Goal: Information Seeking & Learning: Learn about a topic

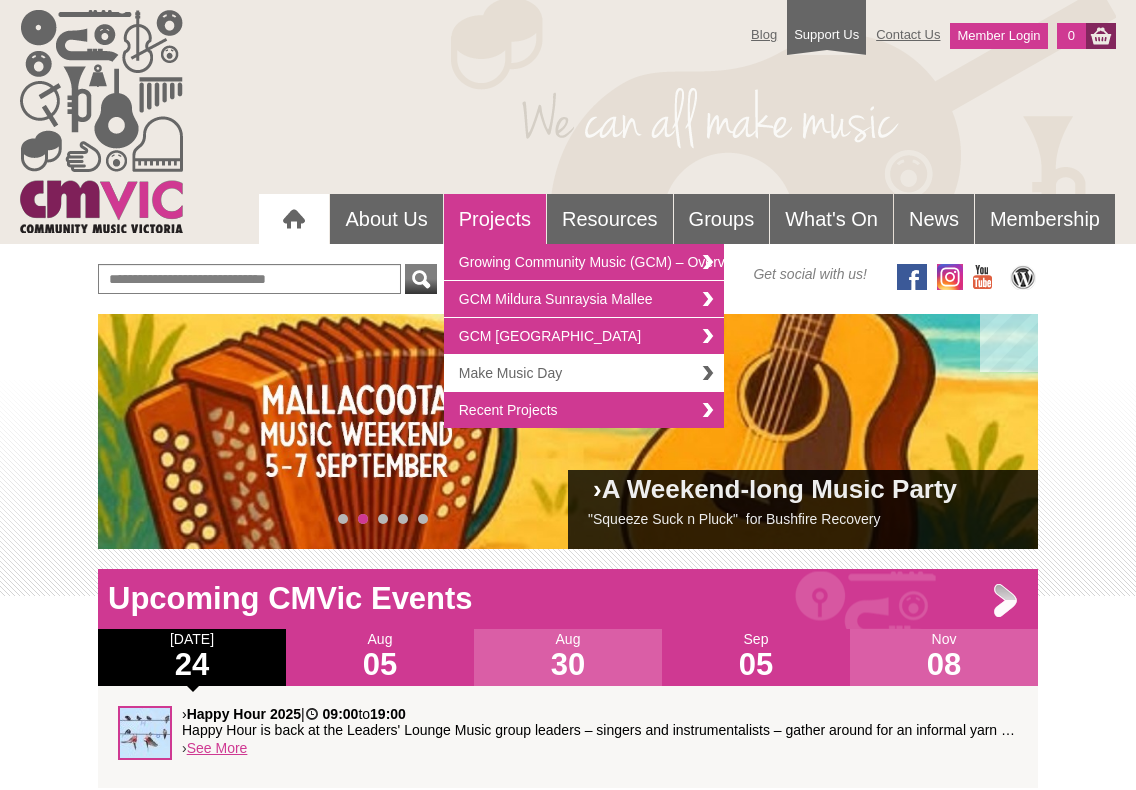
click at [628, 356] on link "Make Music Day" at bounding box center [584, 373] width 280 height 37
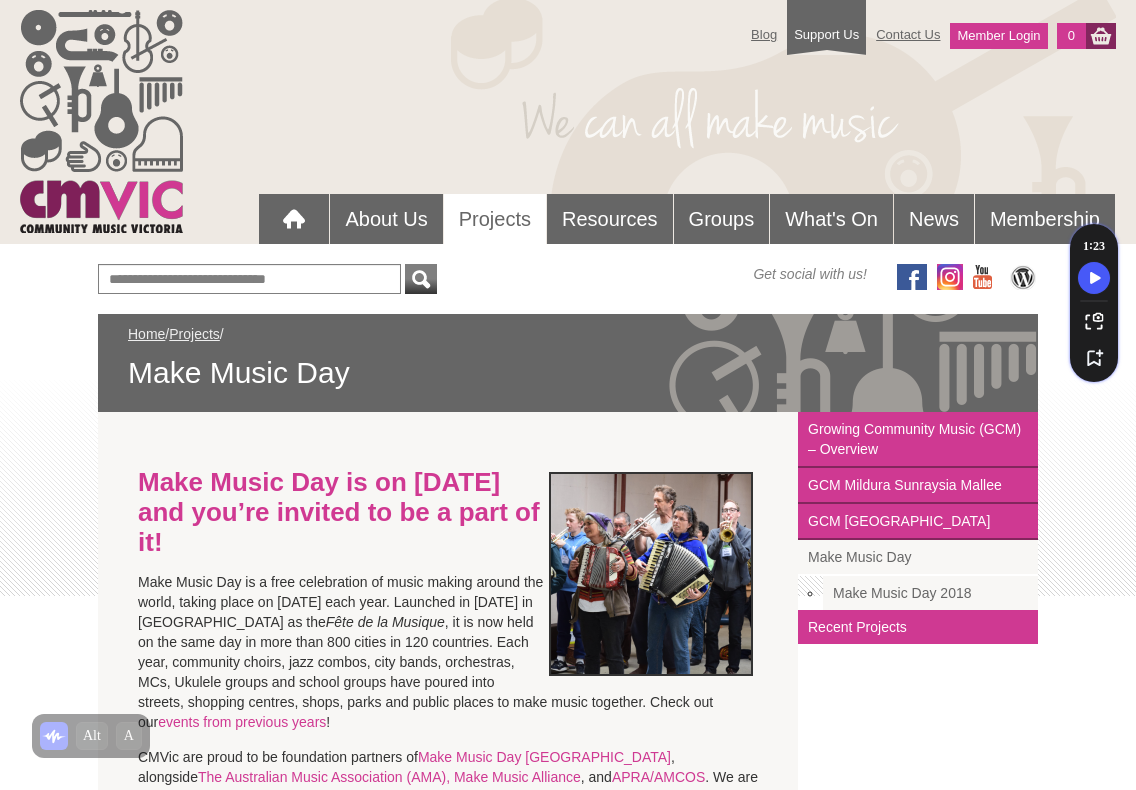
scroll to position [189, 0]
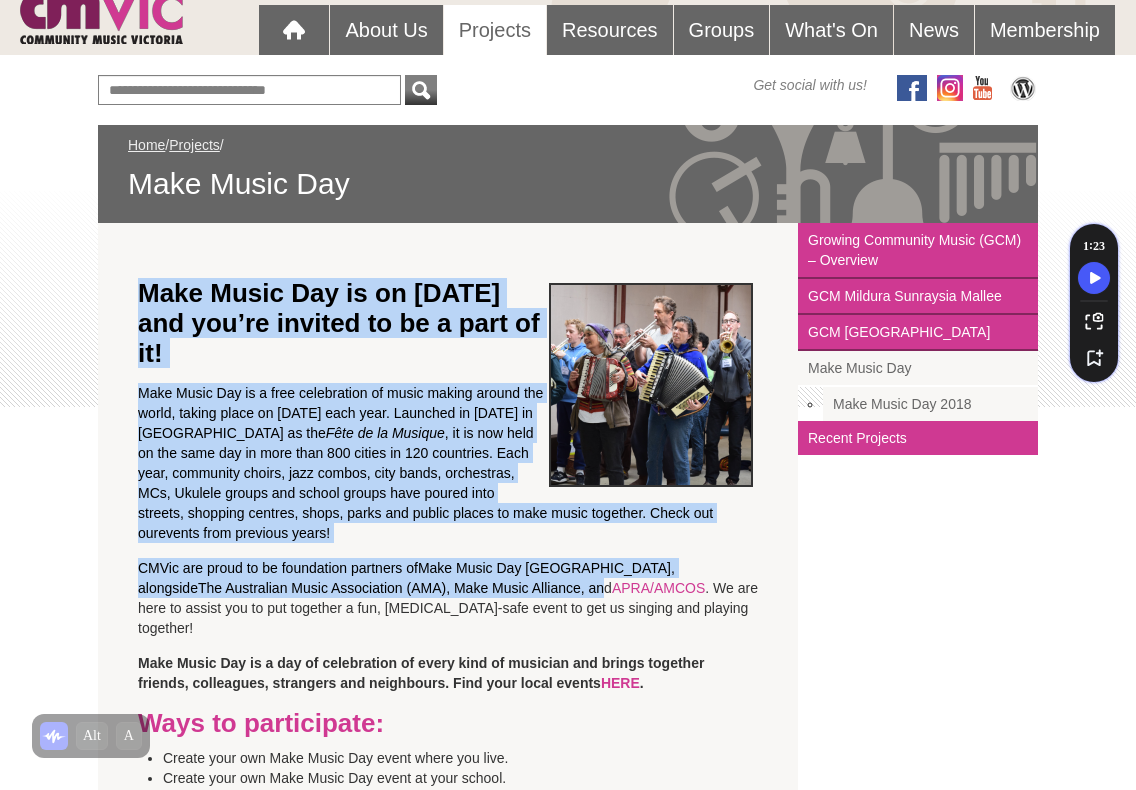
drag, startPoint x: 152, startPoint y: 307, endPoint x: 447, endPoint y: 580, distance: 401.9
click at [447, 580] on section "Make Music Day is on [DATE] and you’re invited to be a part of it! Make Music D…" at bounding box center [448, 749] width 700 height 1053
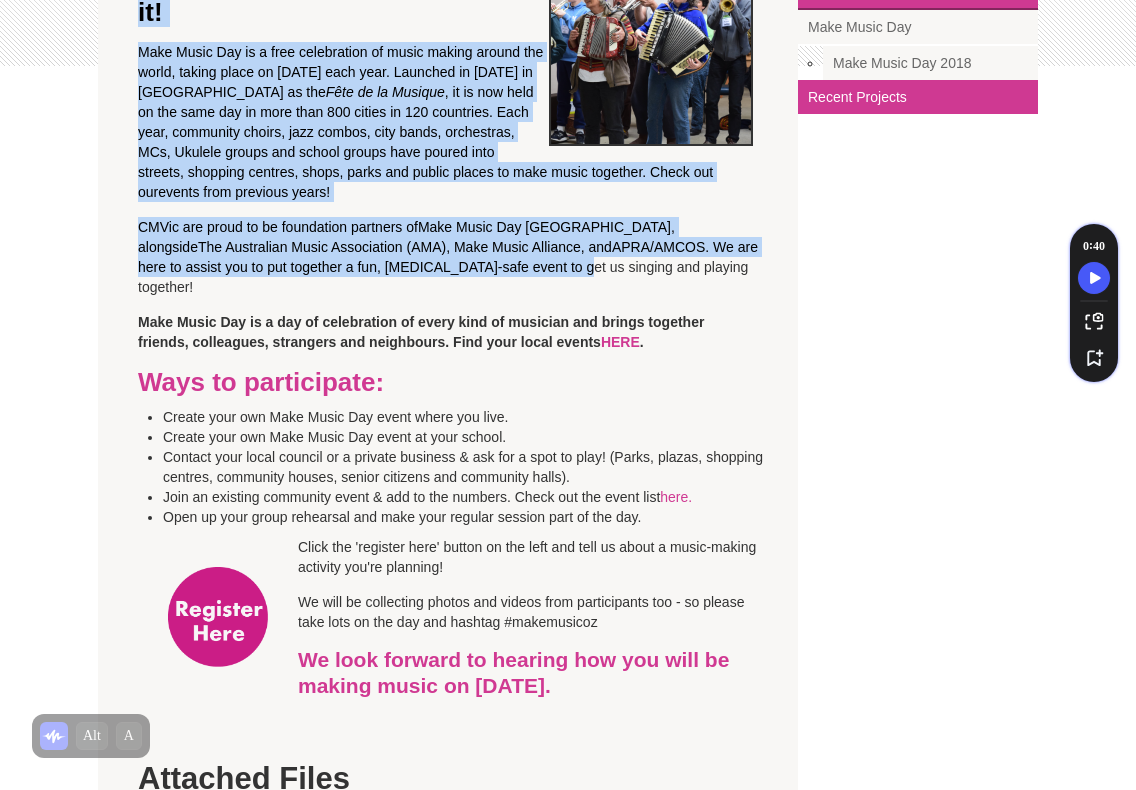
scroll to position [543, 0]
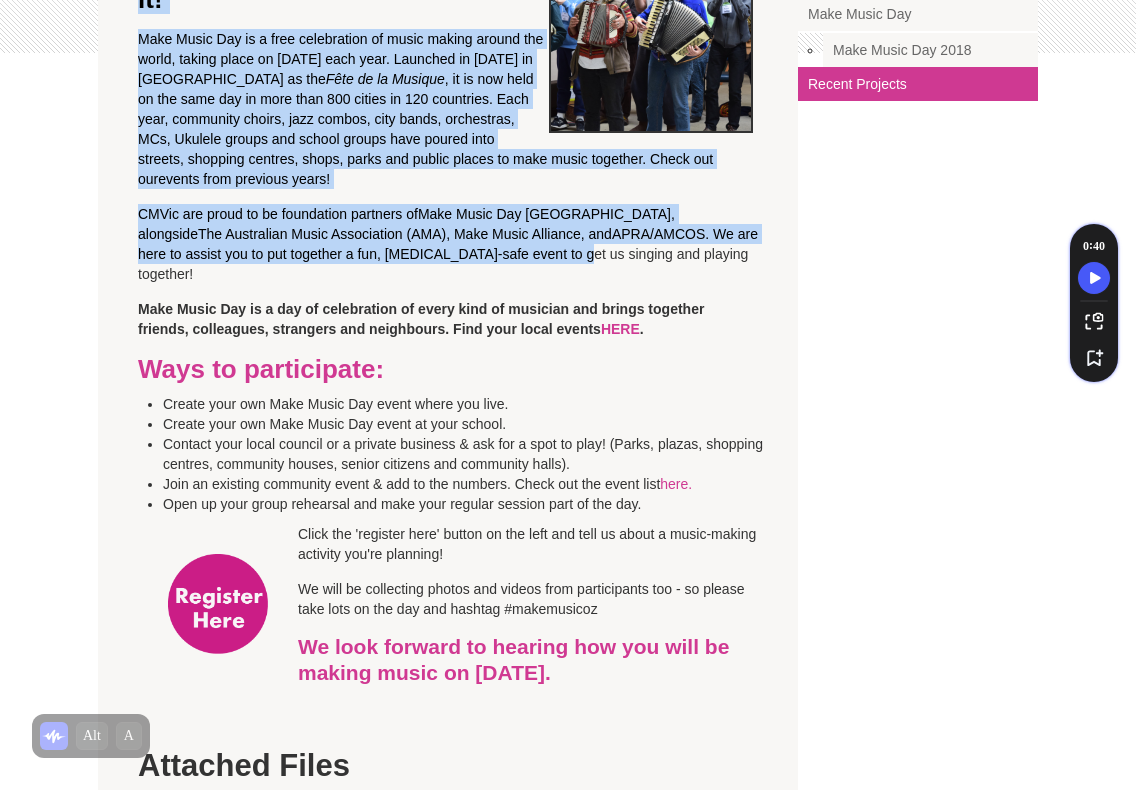
drag, startPoint x: 325, startPoint y: 329, endPoint x: 646, endPoint y: 519, distance: 373.0
click at [646, 519] on section "Make Music Day is on [DATE] and you’re invited to be a part of it! Make Music D…" at bounding box center [448, 395] width 700 height 1053
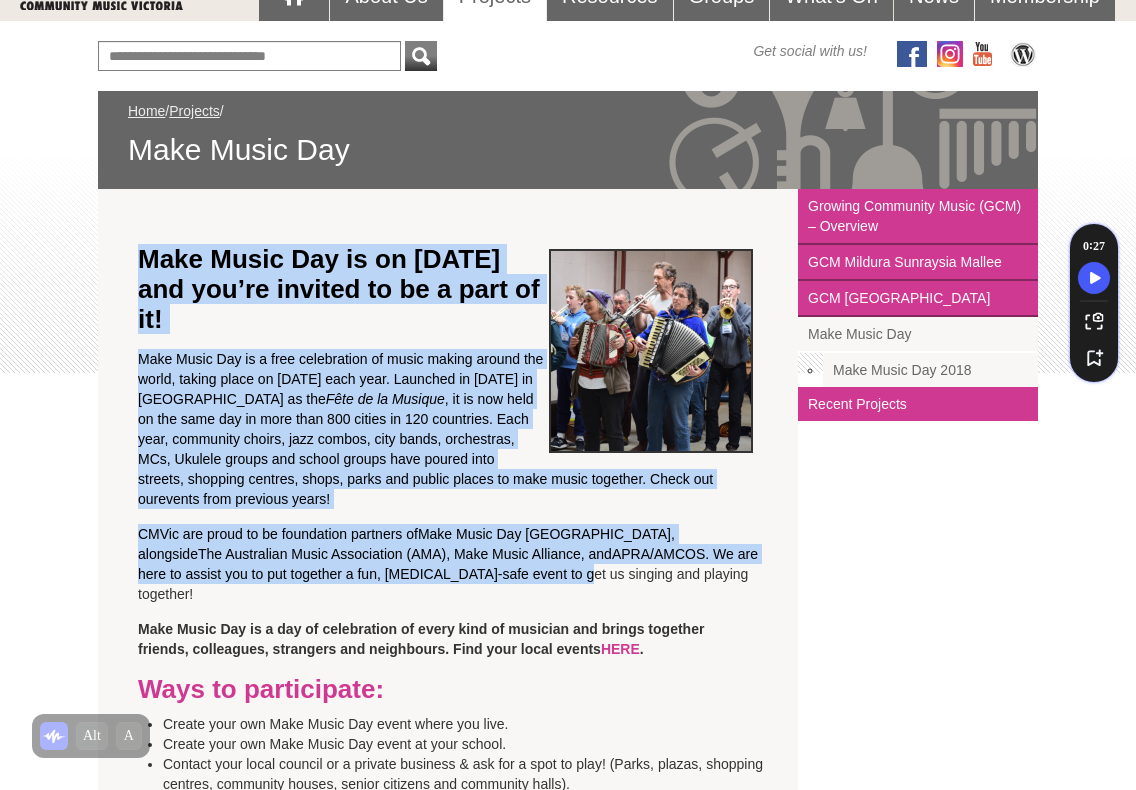
scroll to position [0, 0]
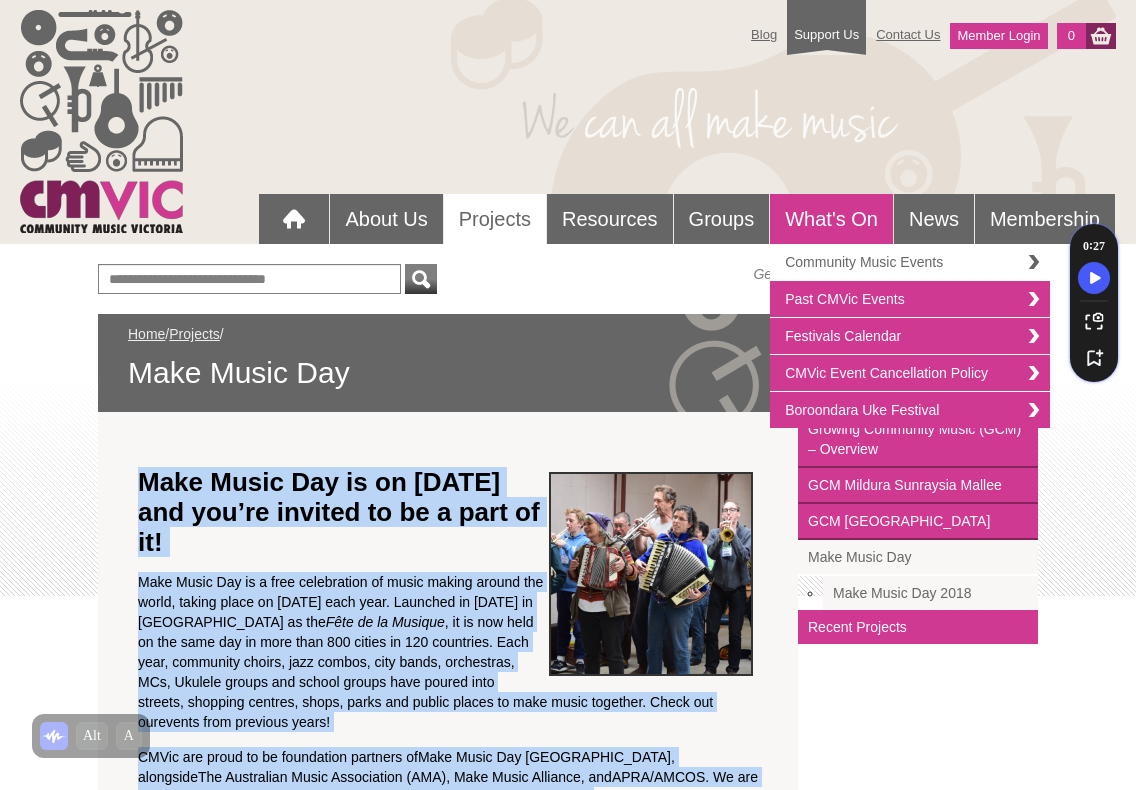
click at [971, 280] on link "Community Music Events" at bounding box center [910, 262] width 280 height 37
click at [1035, 258] on link "Community Music Events" at bounding box center [910, 262] width 280 height 37
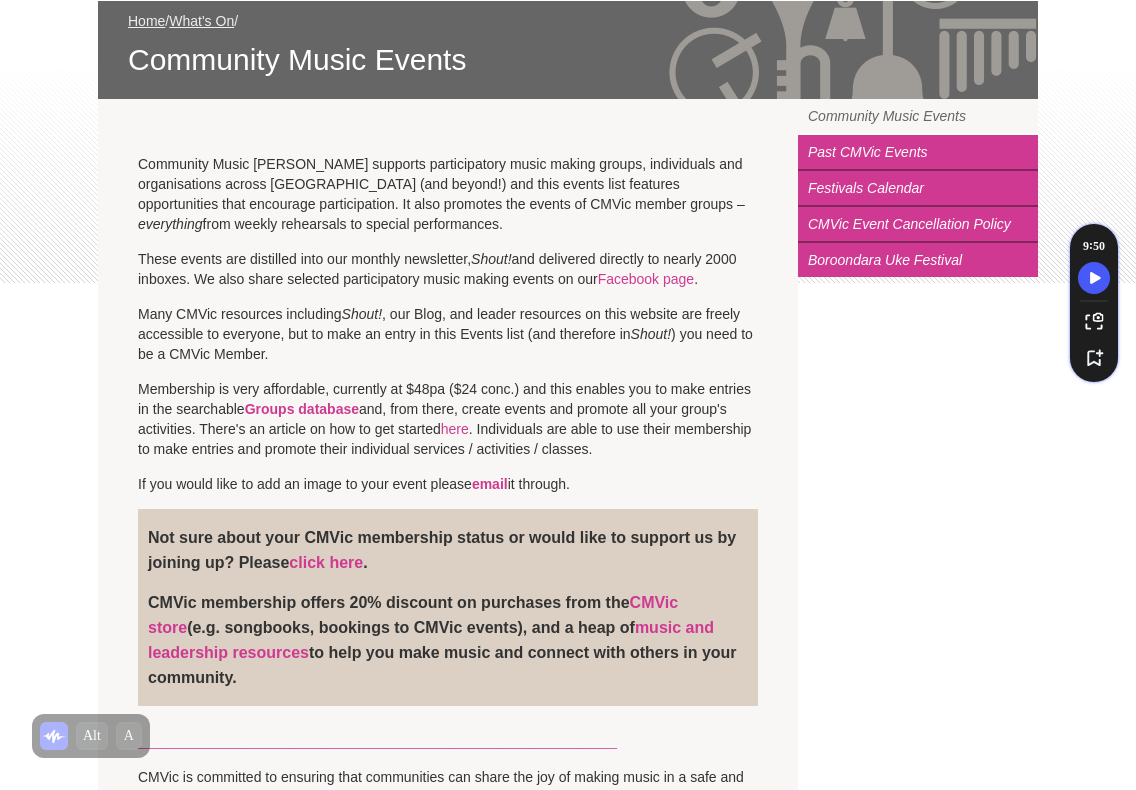
scroll to position [346, 0]
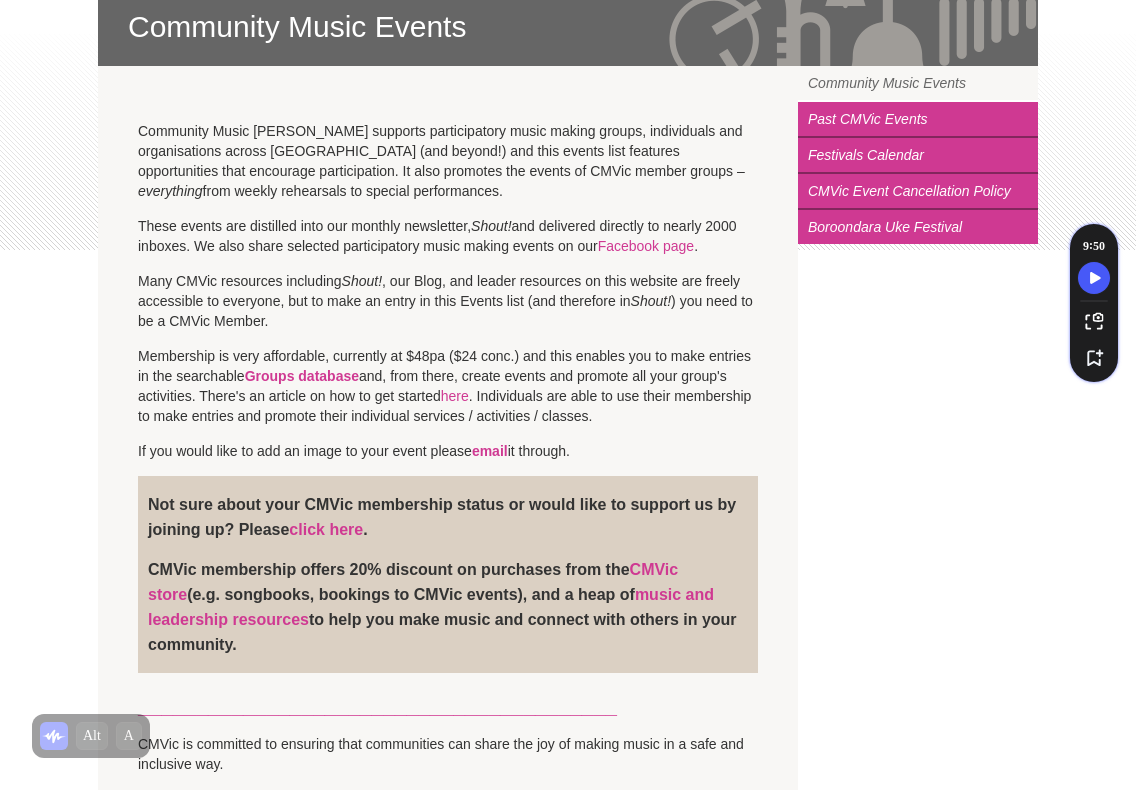
drag, startPoint x: 144, startPoint y: 108, endPoint x: 506, endPoint y: 192, distance: 371.6
click at [208, 168] on p "Community Music Victoria supports participatory music making groups, individual…" at bounding box center [448, 161] width 620 height 80
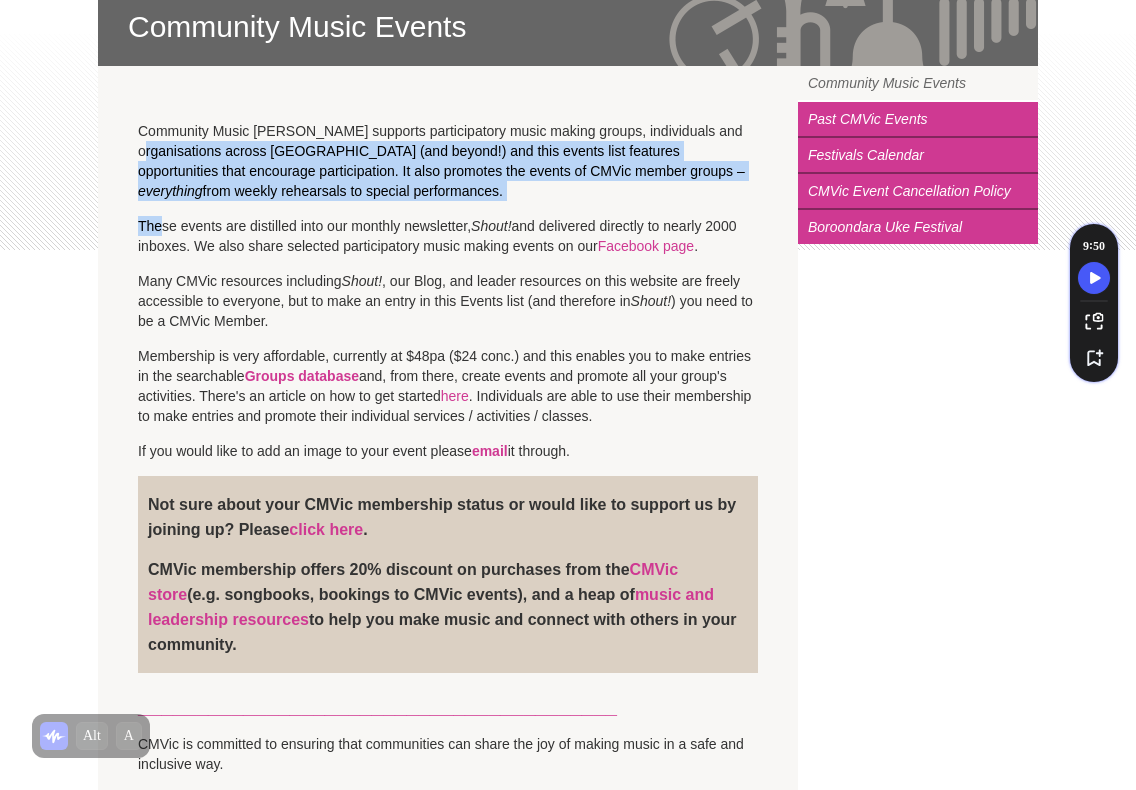
drag, startPoint x: 176, startPoint y: 144, endPoint x: 166, endPoint y: 216, distance: 72.7
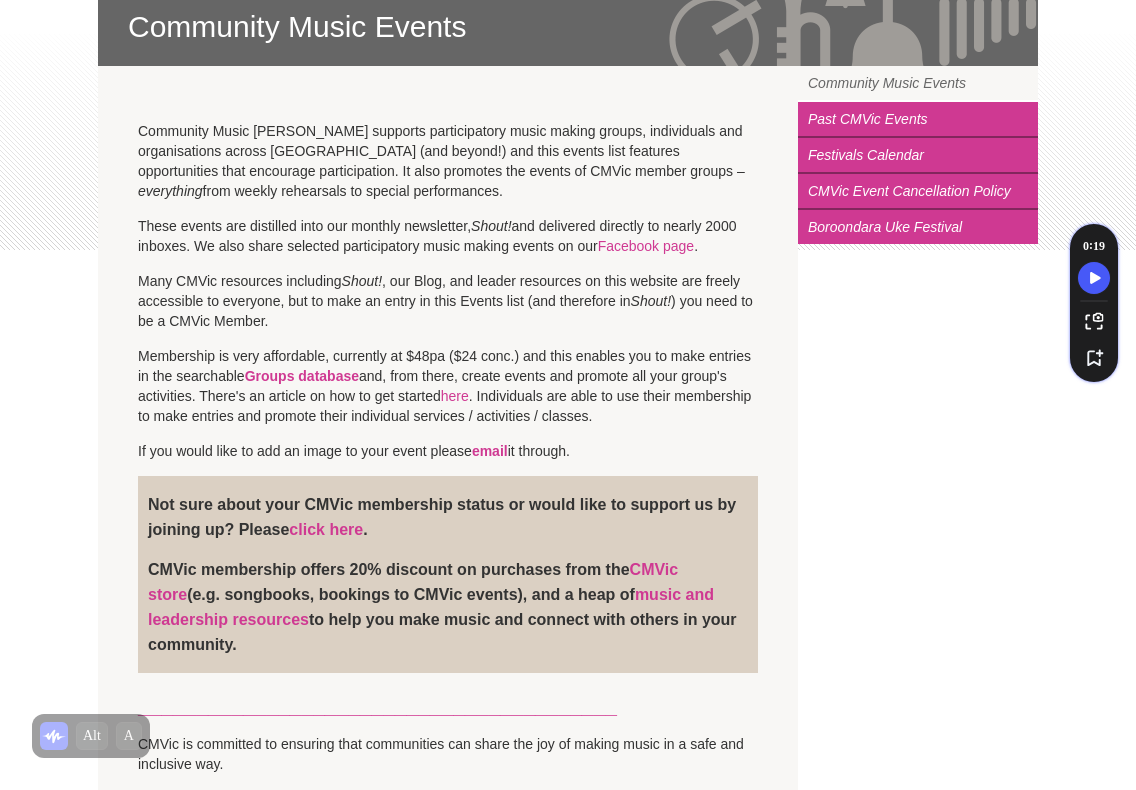
click at [439, 239] on p "These events are distilled into our monthly newsletter, Shout! and delivered di…" at bounding box center [448, 236] width 620 height 40
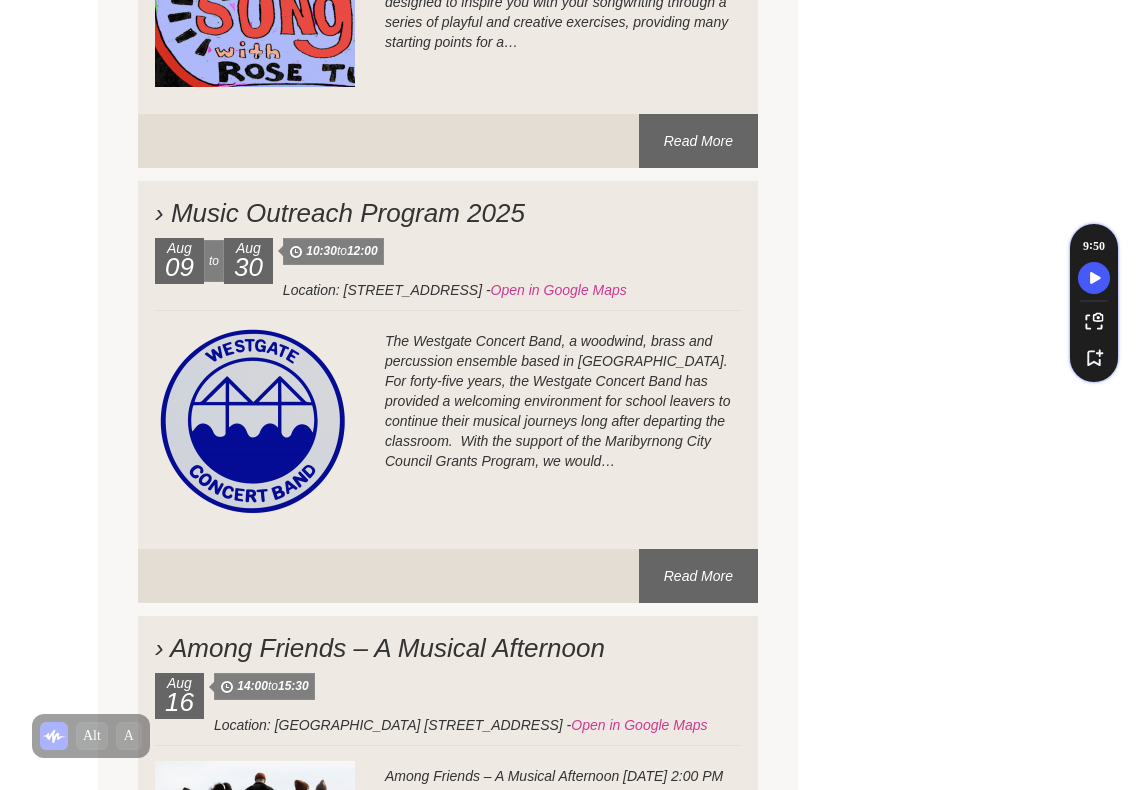
scroll to position [8202, 0]
drag, startPoint x: 398, startPoint y: 197, endPoint x: 554, endPoint y: 359, distance: 224.9
click at [554, 359] on li "› Music Outreach Program 2025 Aug 09 to Aug 30 10:30 to 12:00" at bounding box center [448, 364] width 620 height 368
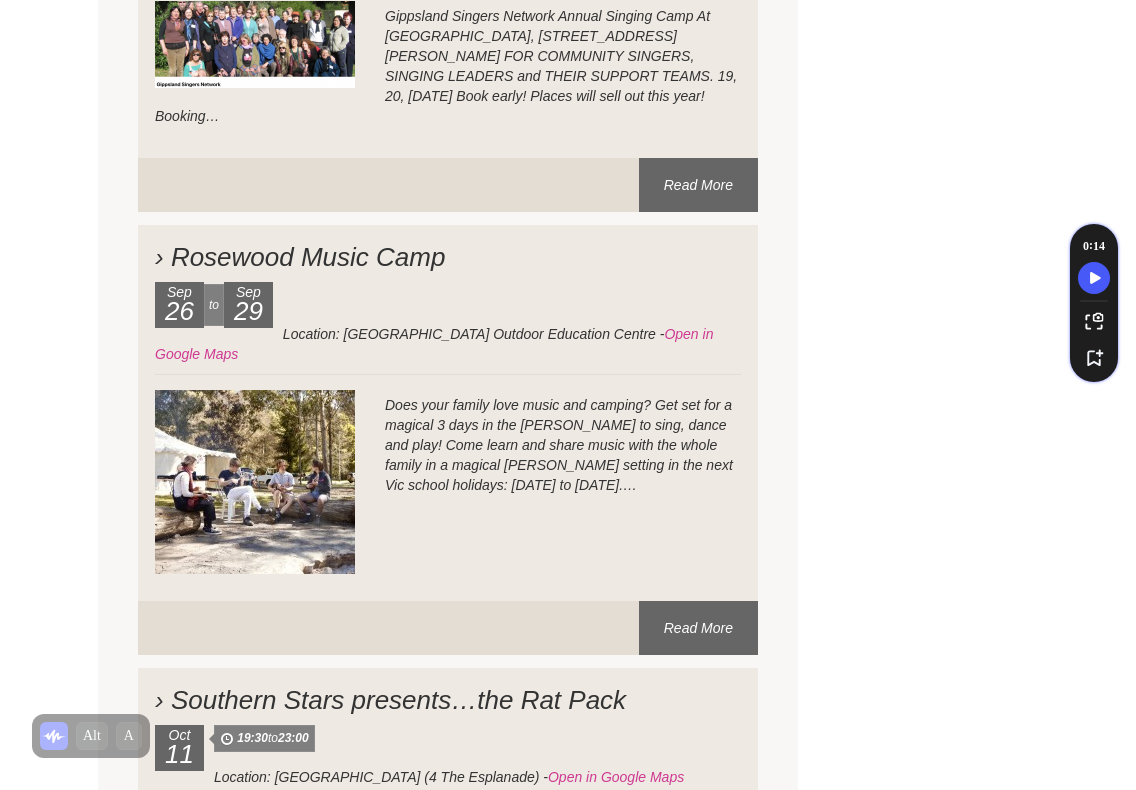
scroll to position [11099, 0]
